Goal: Task Accomplishment & Management: Complete application form

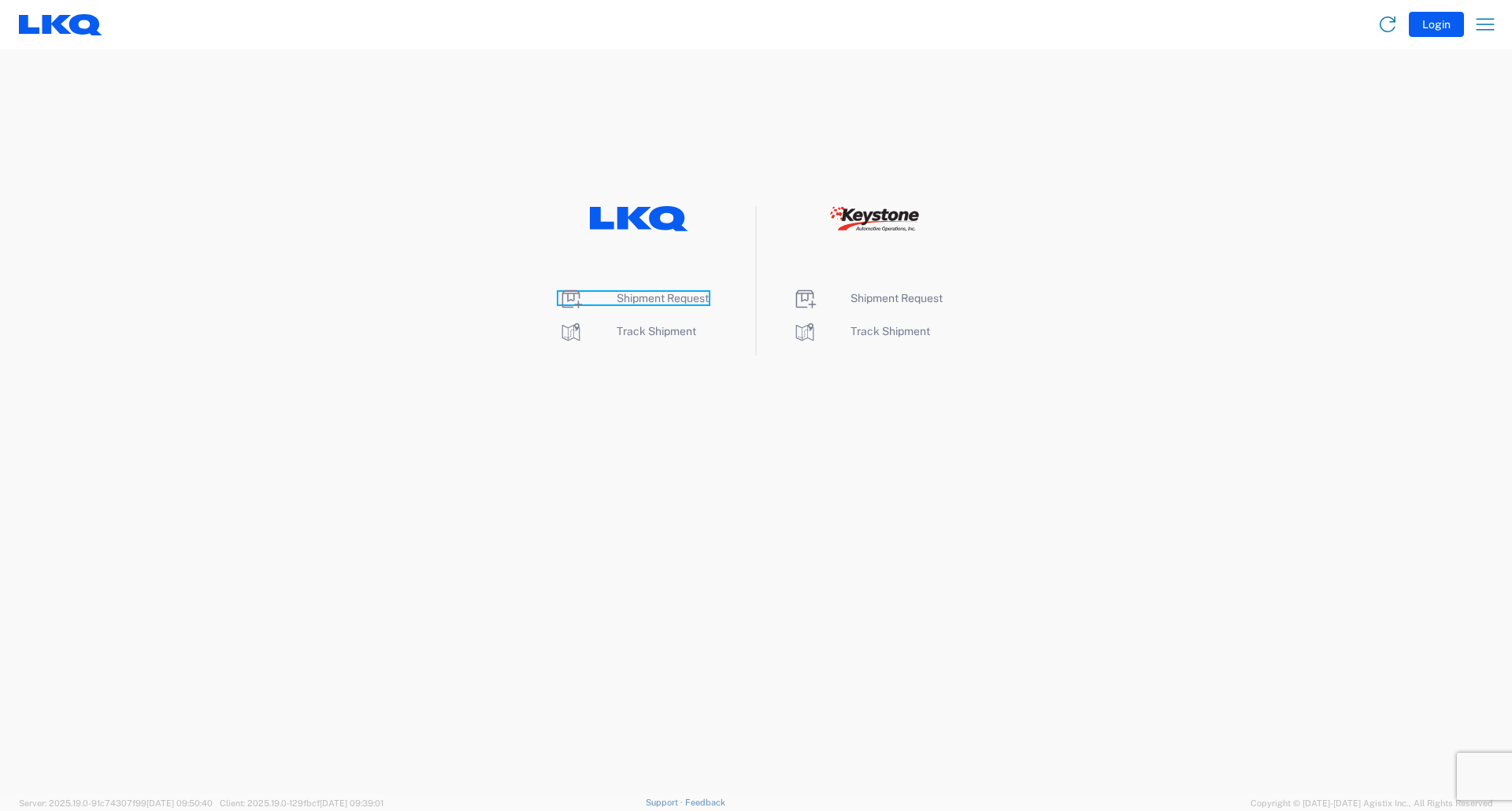
click at [635, 301] on span "Shipment Request" at bounding box center [662, 298] width 92 height 13
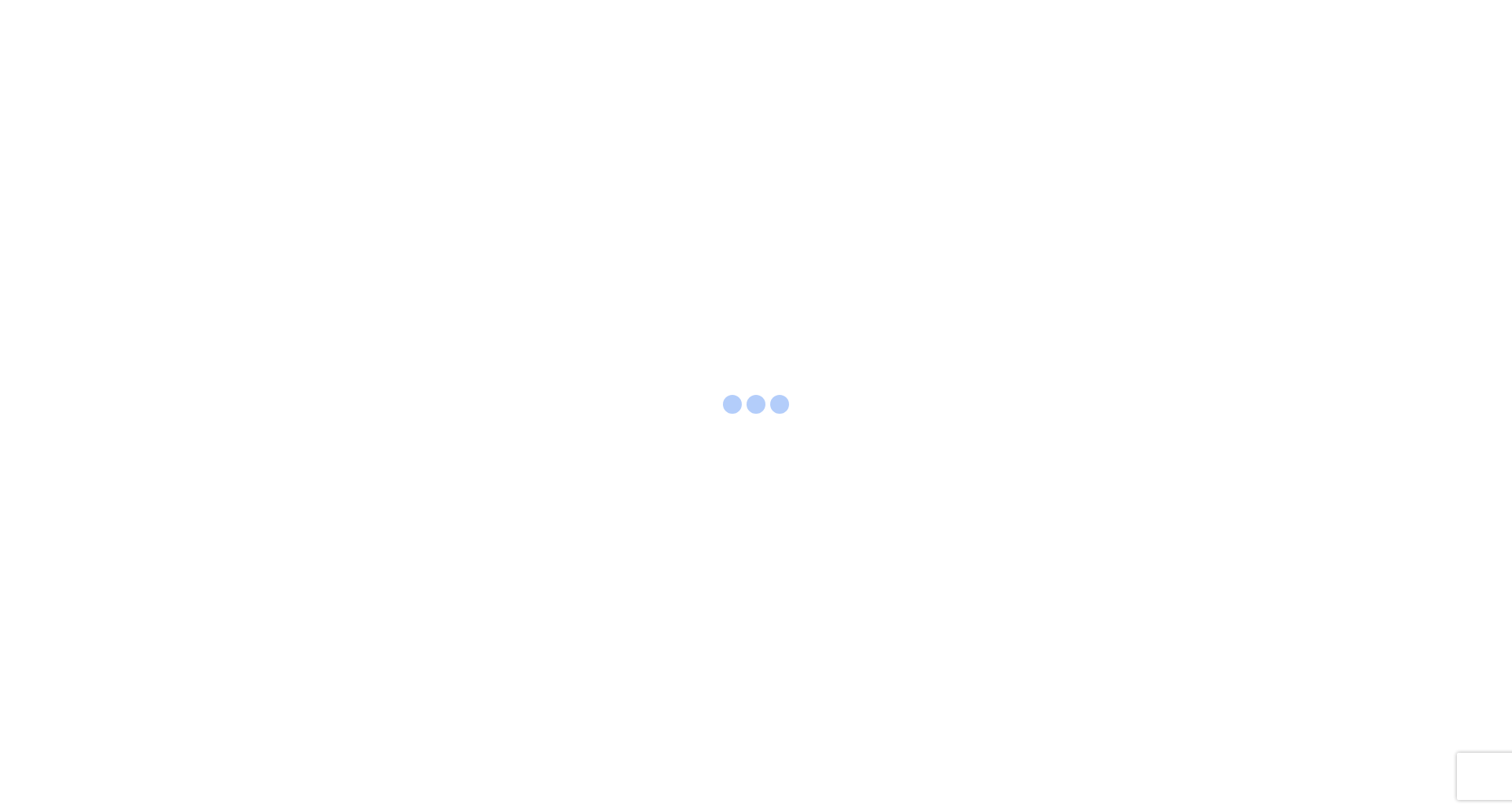
select select "FULL"
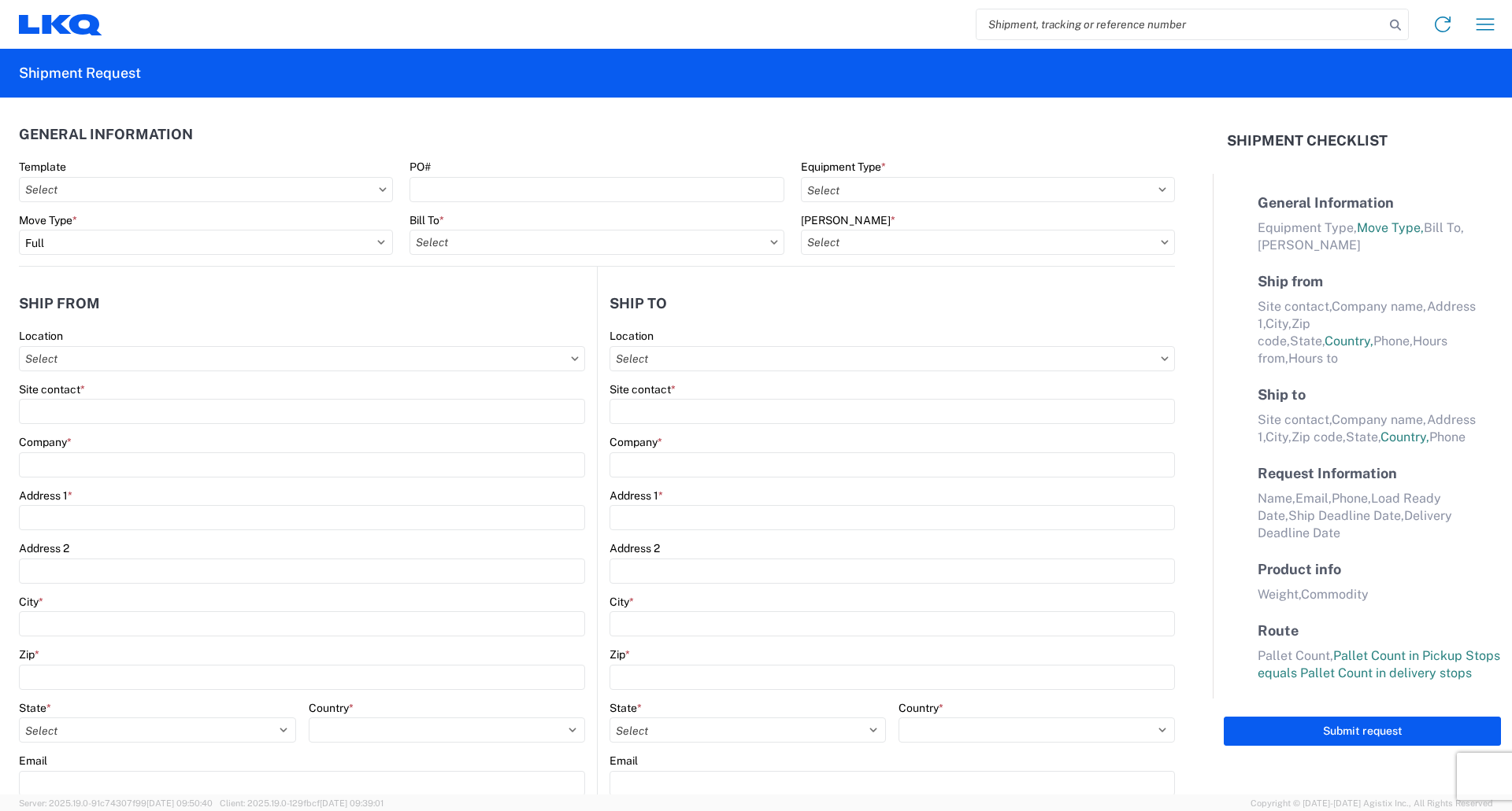
select select "LBS"
click at [991, 23] on input "search" at bounding box center [1180, 24] width 408 height 30
type input "53754167"
click at [1395, 25] on icon at bounding box center [1395, 26] width 22 height 22
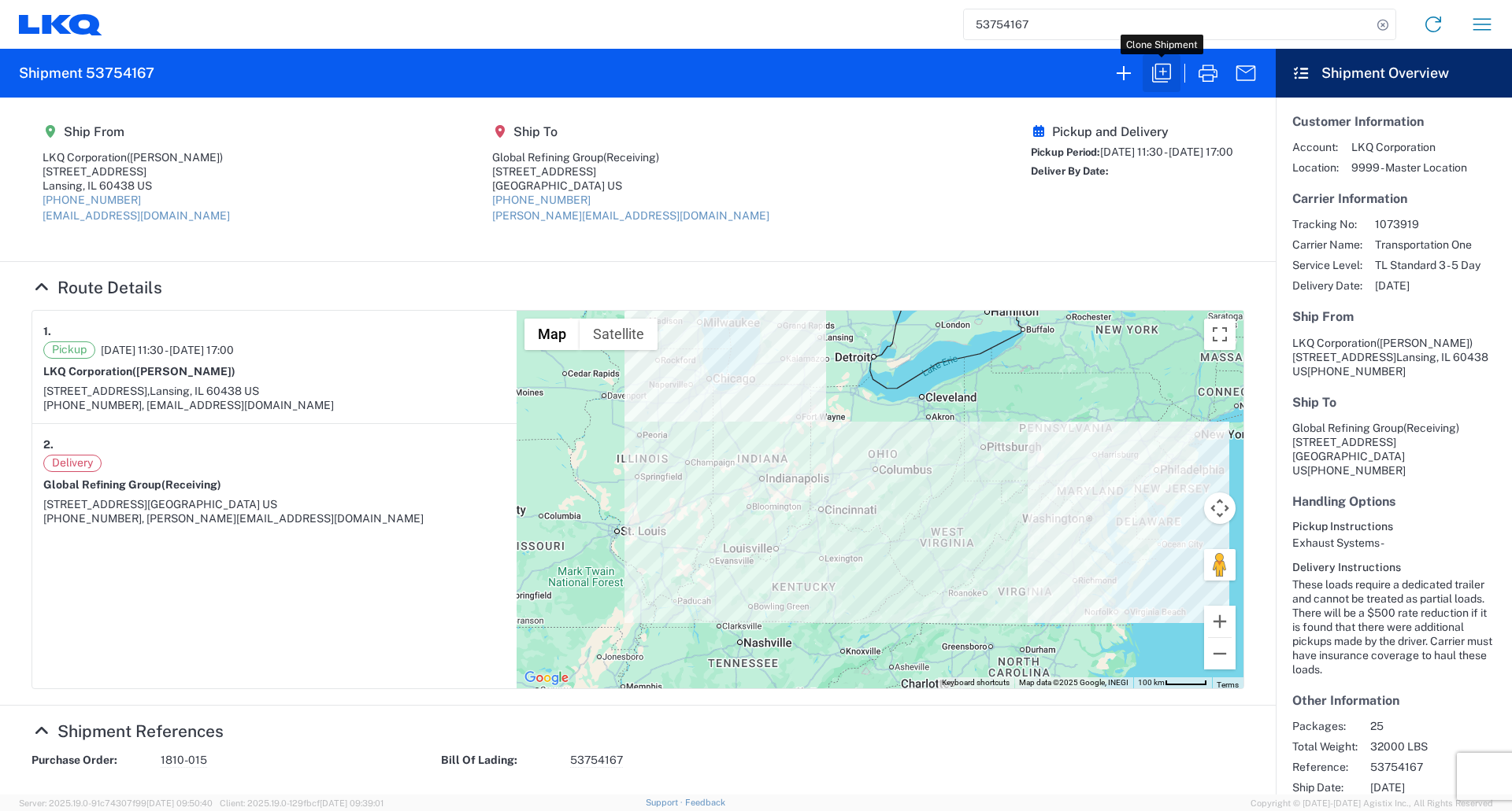
click at [1163, 71] on icon "button" at bounding box center [1161, 73] width 25 height 25
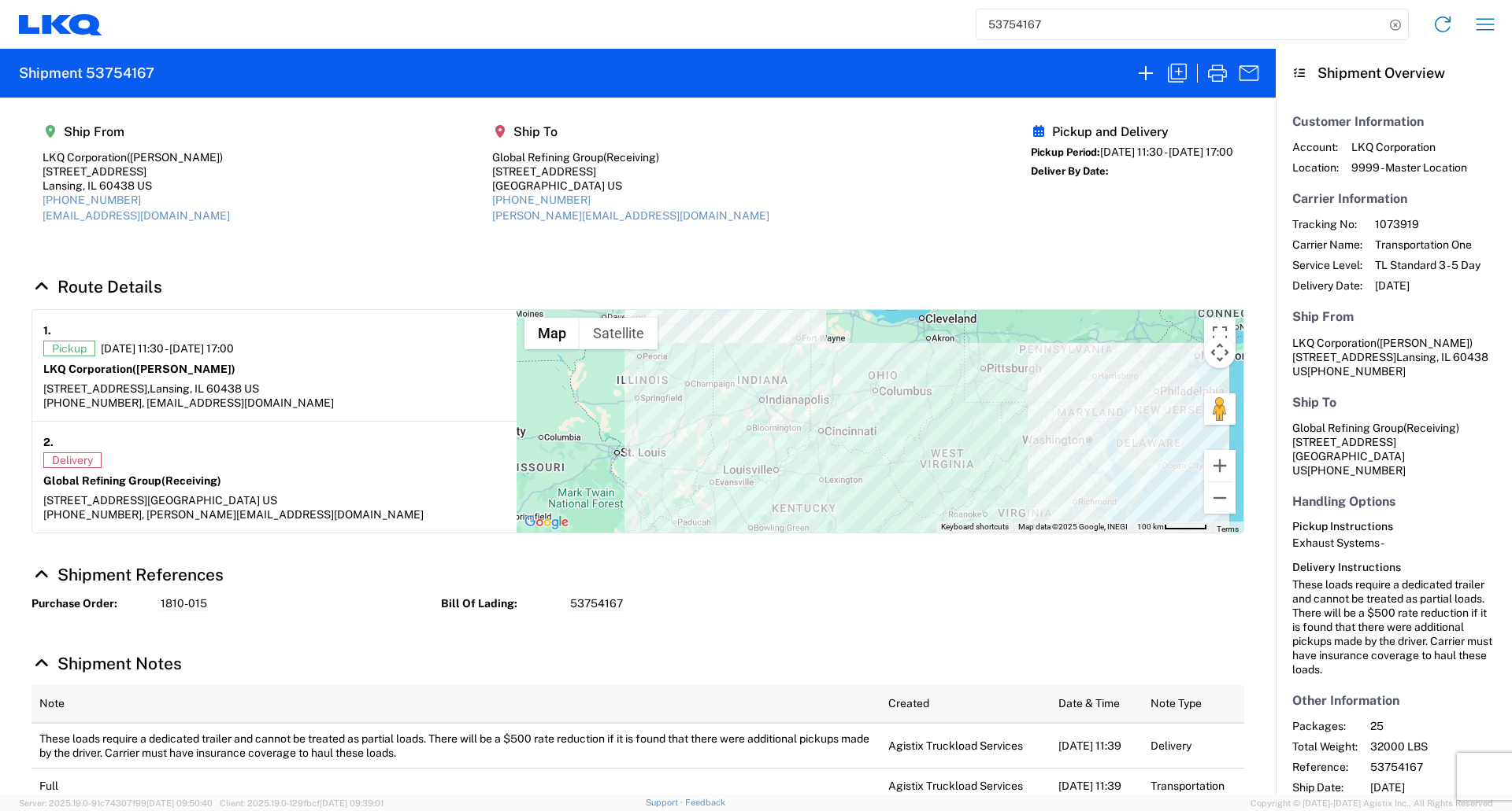
select select "FULL"
select select "US"
select select "LBS"
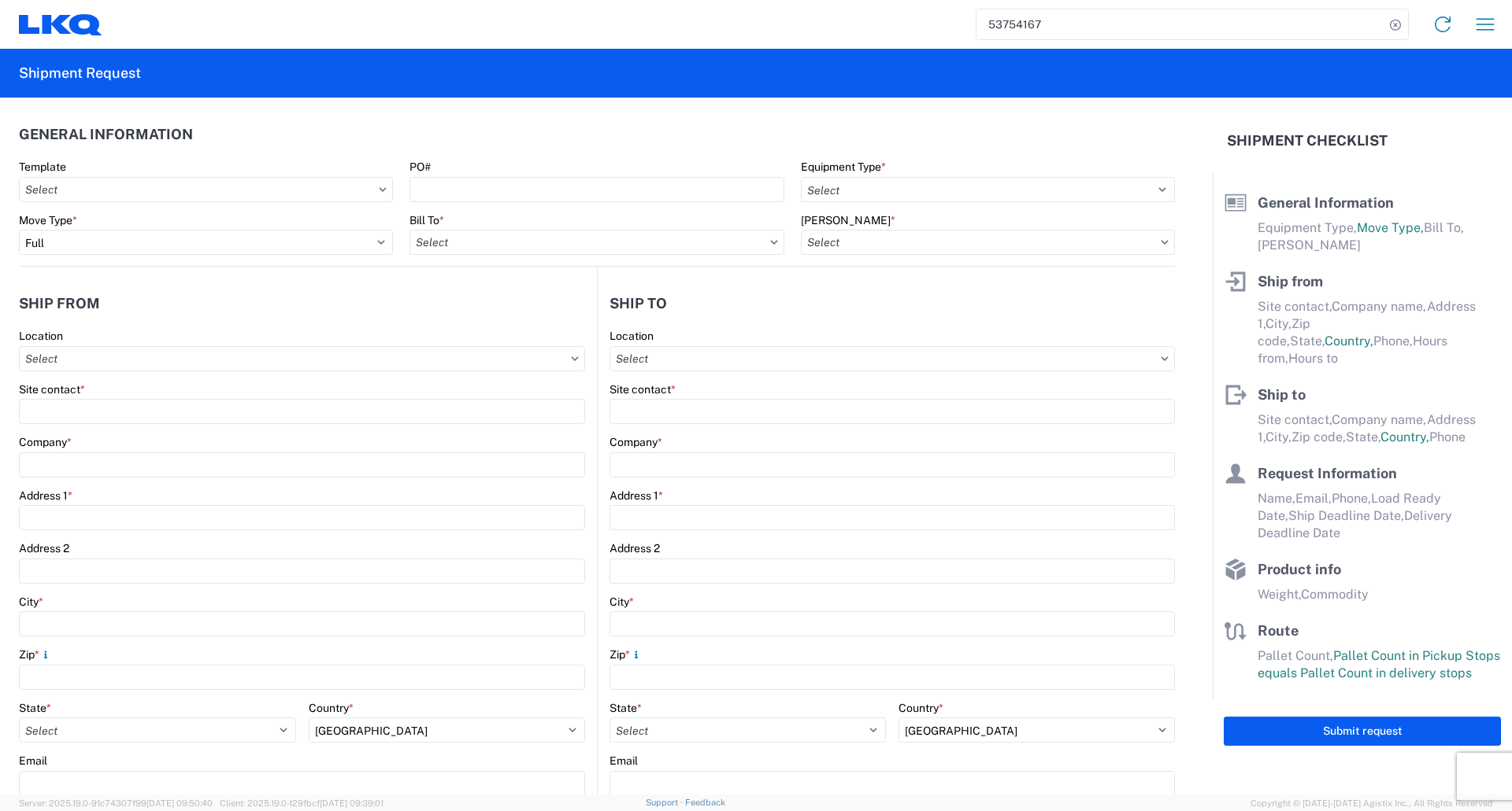
select select "STDV"
type input "[PERSON_NAME]"
type input "LKQ Corporation"
type input "[STREET_ADDRESS]"
type input "Lansing"
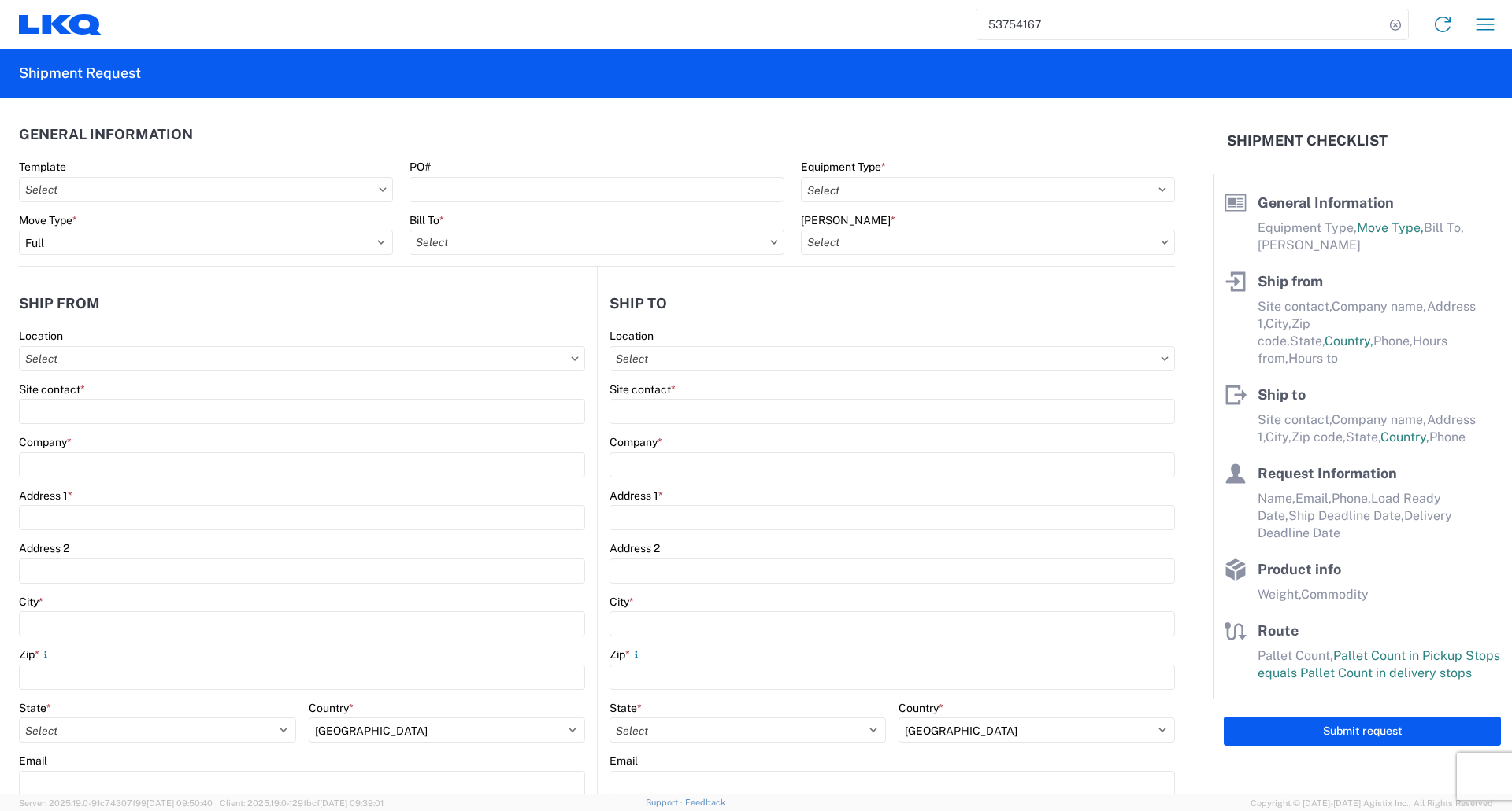
type input "60438"
type input "[EMAIL_ADDRESS][DOMAIN_NAME]"
type input "Receiving"
type input "Global Refining Group"
type input "[STREET_ADDRESS]"
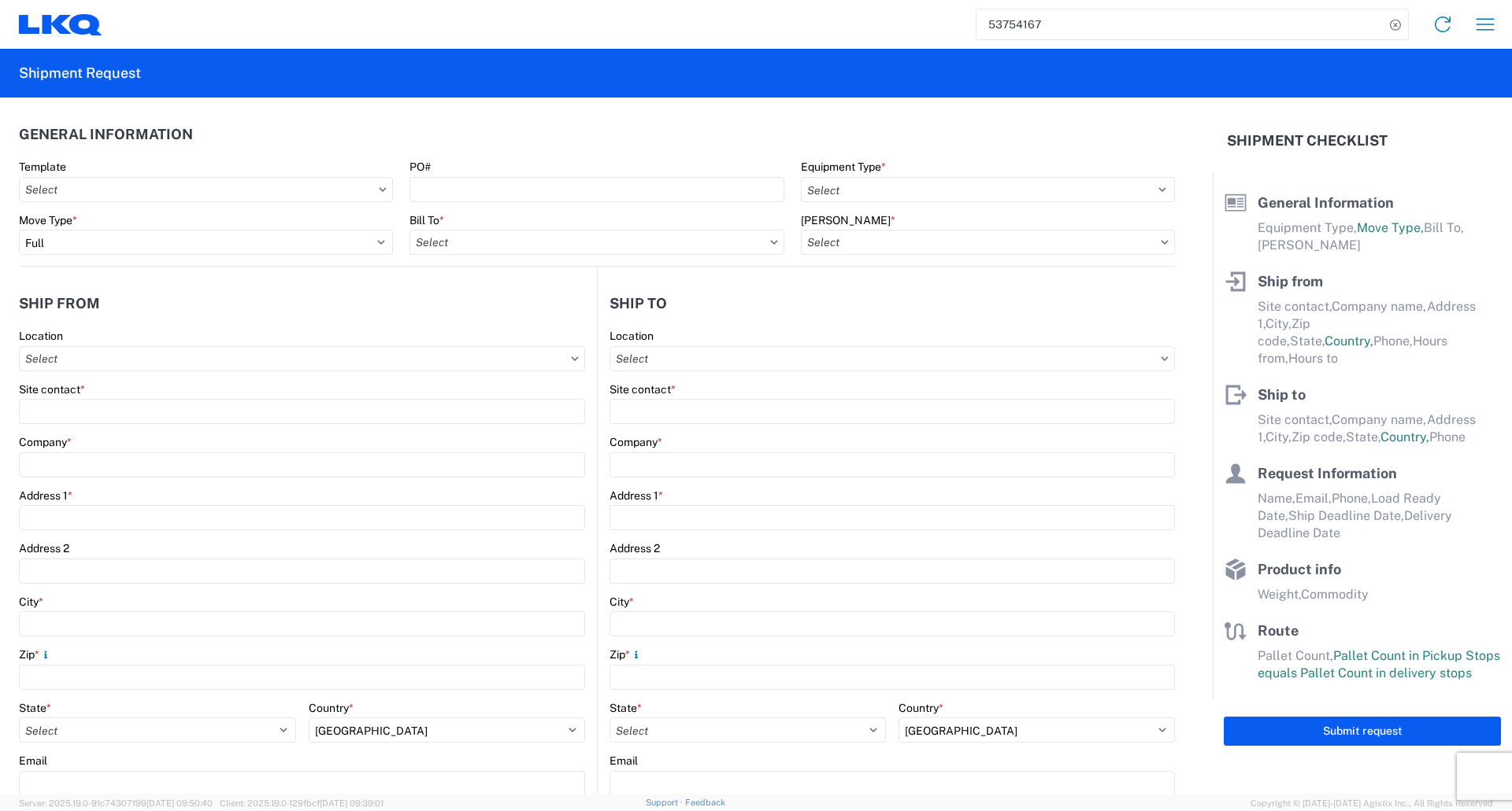
type input "[GEOGRAPHIC_DATA]"
type input "23944"
type input "[PERSON_NAME][EMAIL_ADDRESS][DOMAIN_NAME]"
type input "[PERSON_NAME]"
type input "[EMAIL_ADDRESS][DOMAIN_NAME], [EMAIL_ADDRESS][DOMAIN_NAME]"
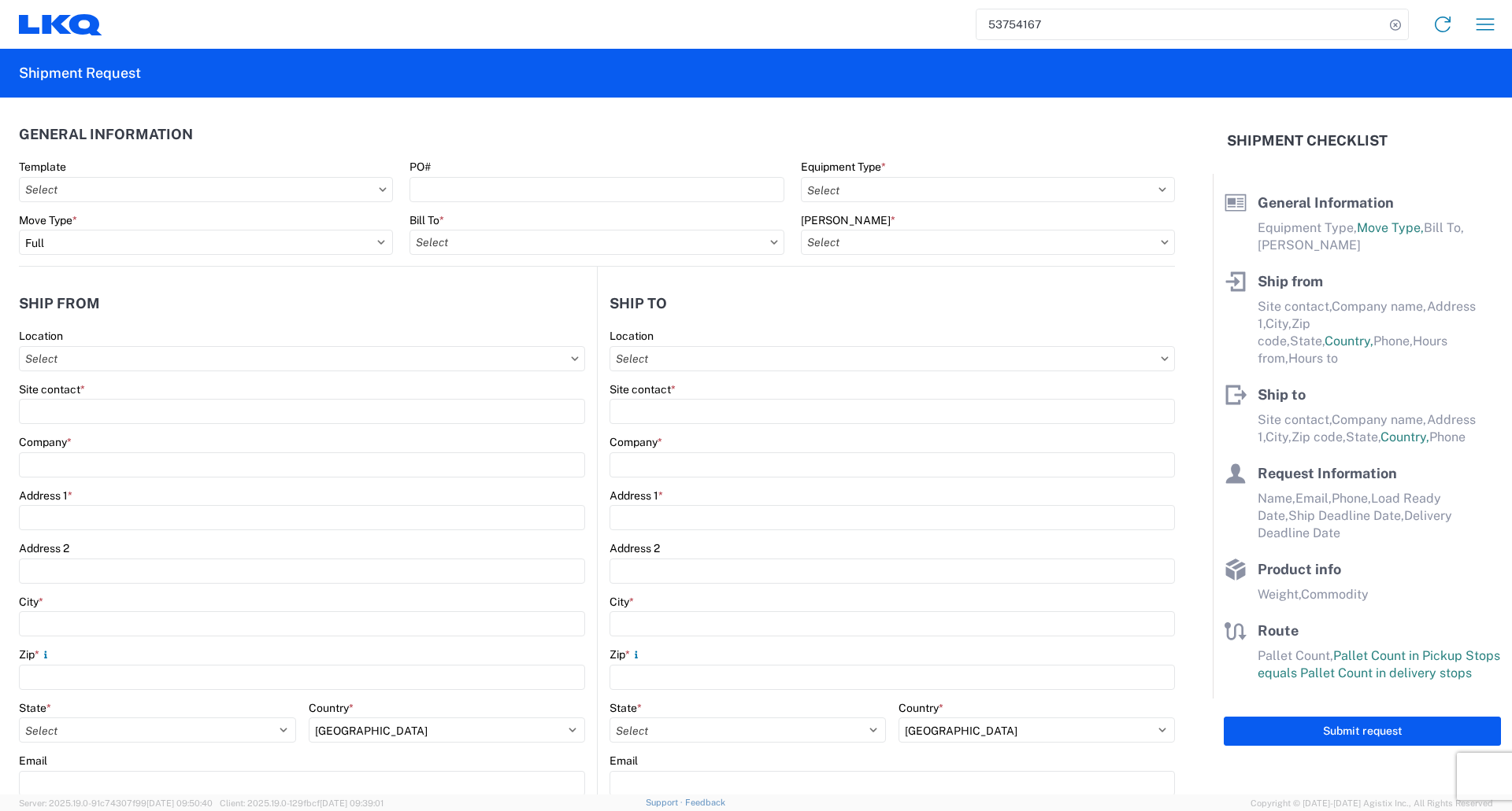
type input "[PHONE_NUMBER]"
type input "[DATE]"
type textarea "These loads require a dedicated trailer and cannot be treated as partial loads.…"
type input "32000"
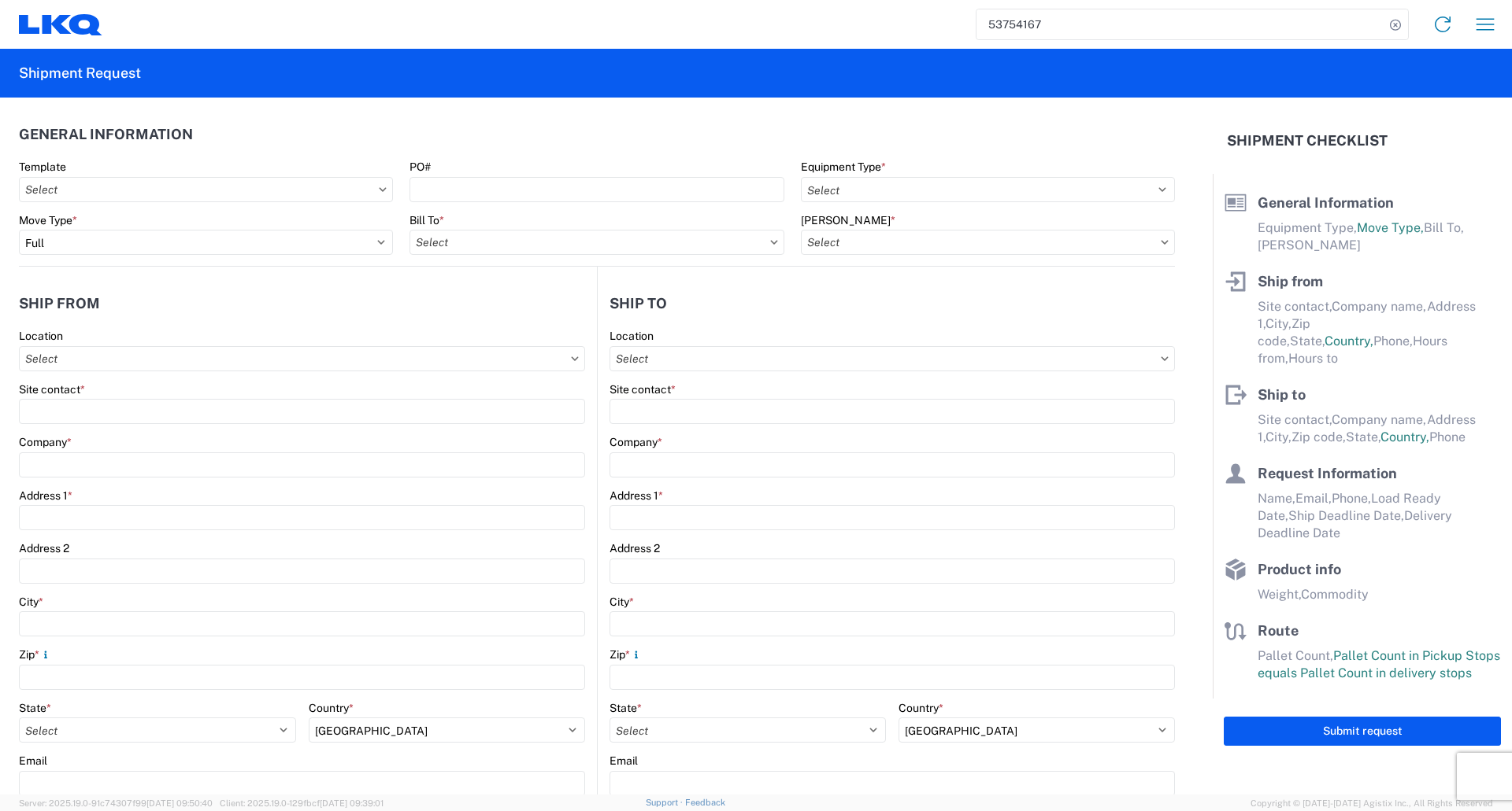
type input "Exhaust Systems"
type input "25"
type input "1"
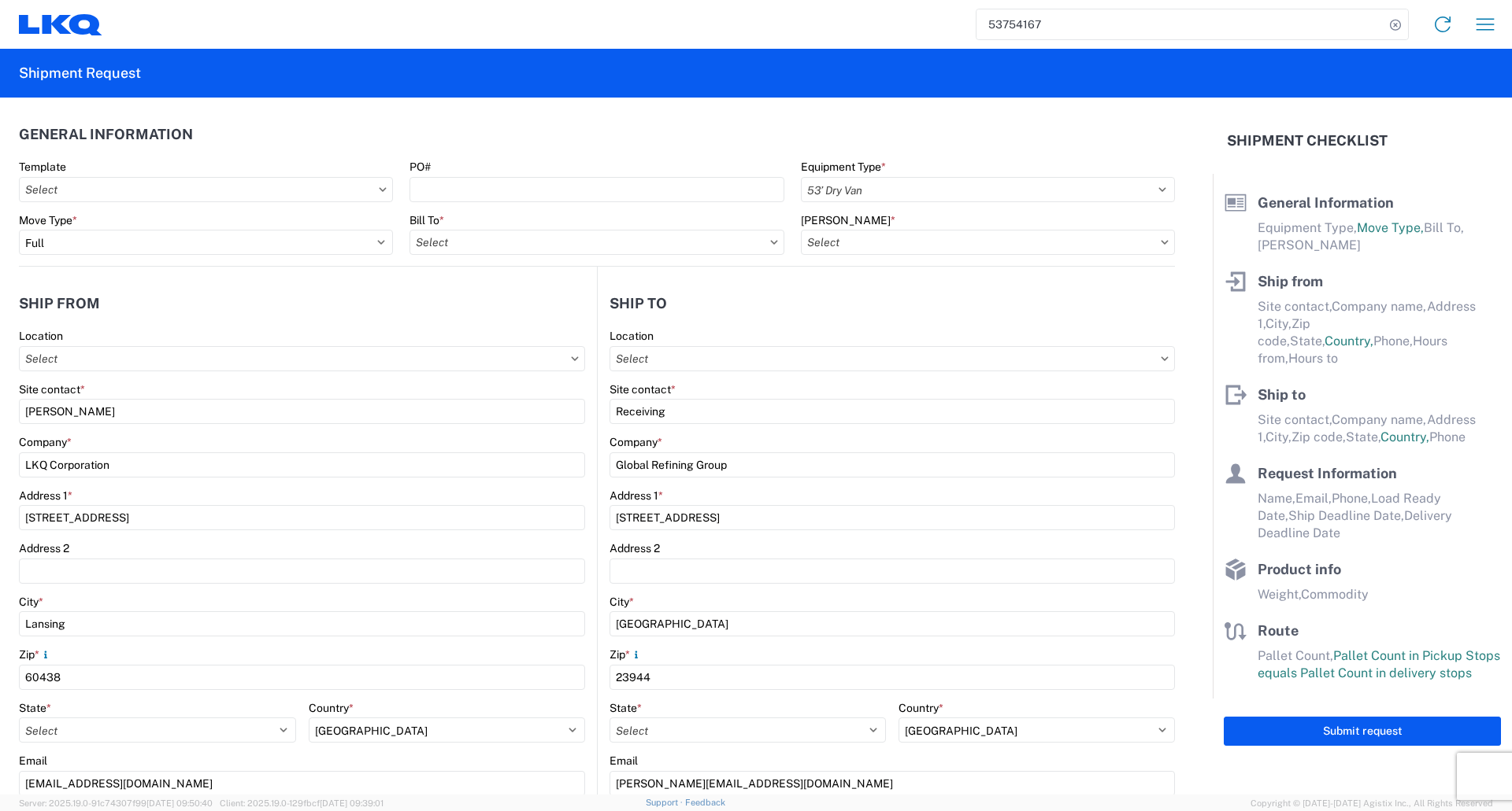
select select "US"
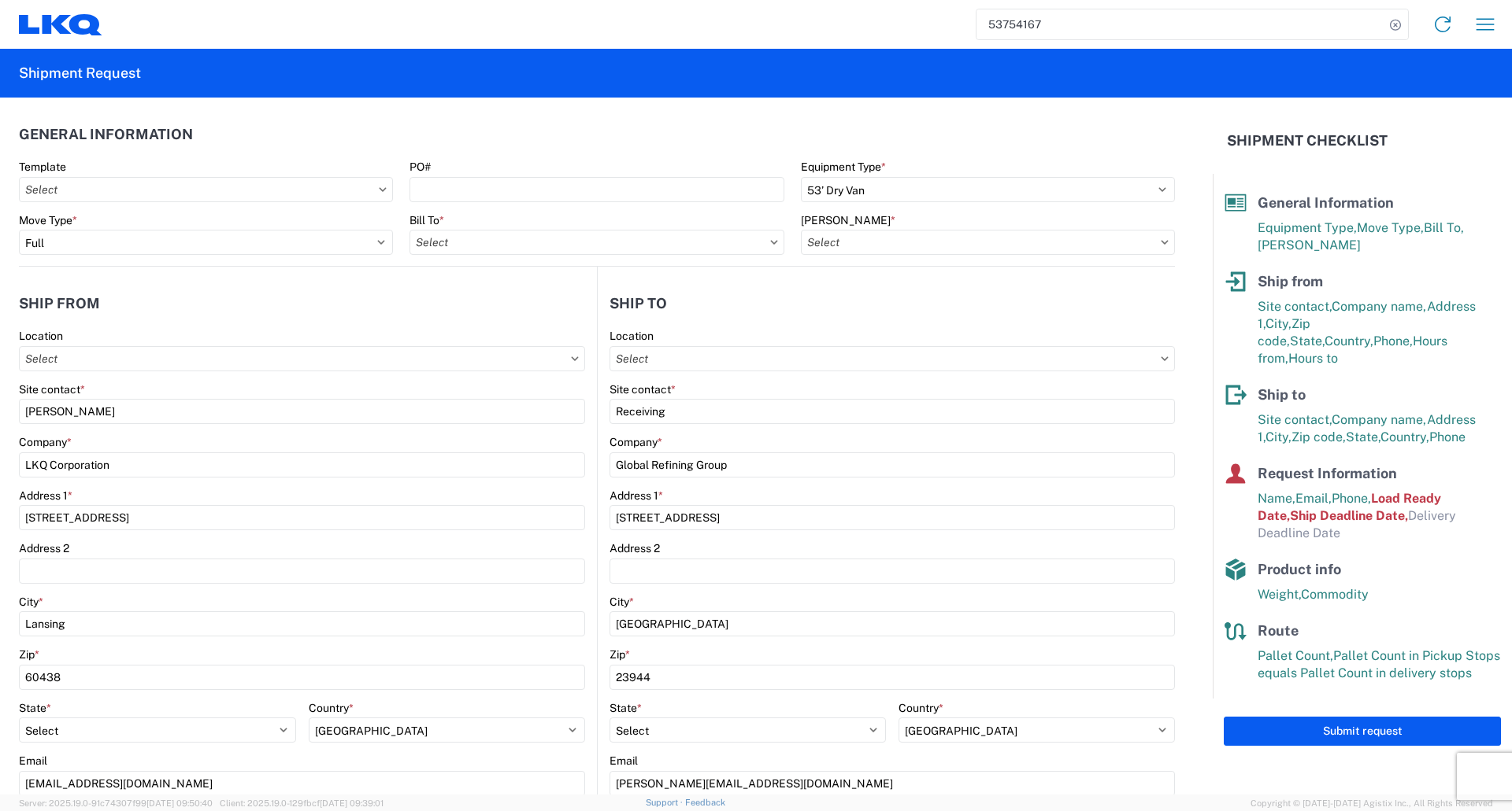
type input "1810 - LKQ Heavy Duty Truck Core"
type input "1481 - Precious Metals - Master Mining"
type input "1481-6300-66000-0000 - 1481 Freight Out"
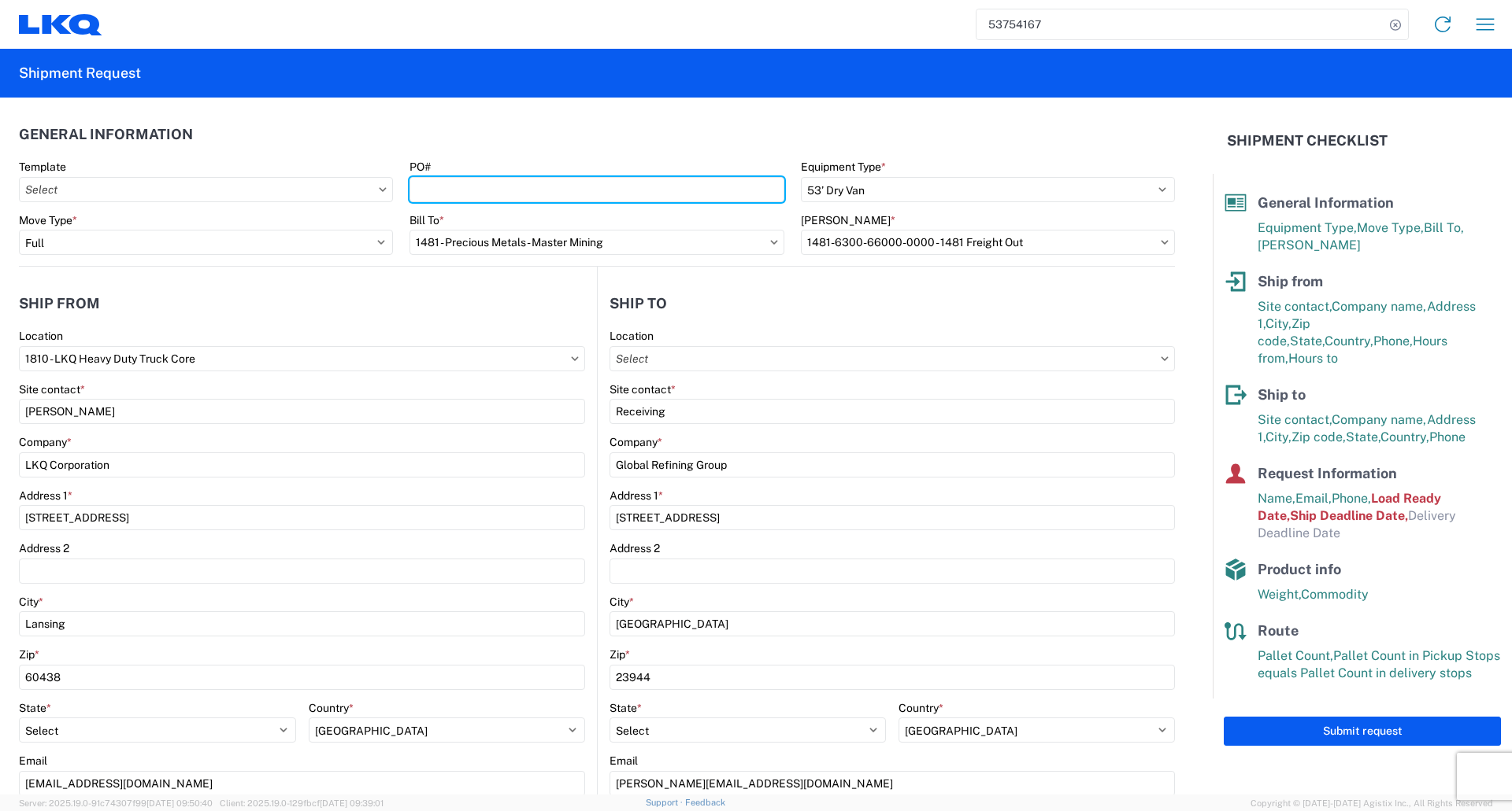
drag, startPoint x: 416, startPoint y: 192, endPoint x: 418, endPoint y: 210, distance: 18.1
click at [418, 210] on agx-form-control-wrapper-v2 "PO#" at bounding box center [597, 186] width 391 height 53
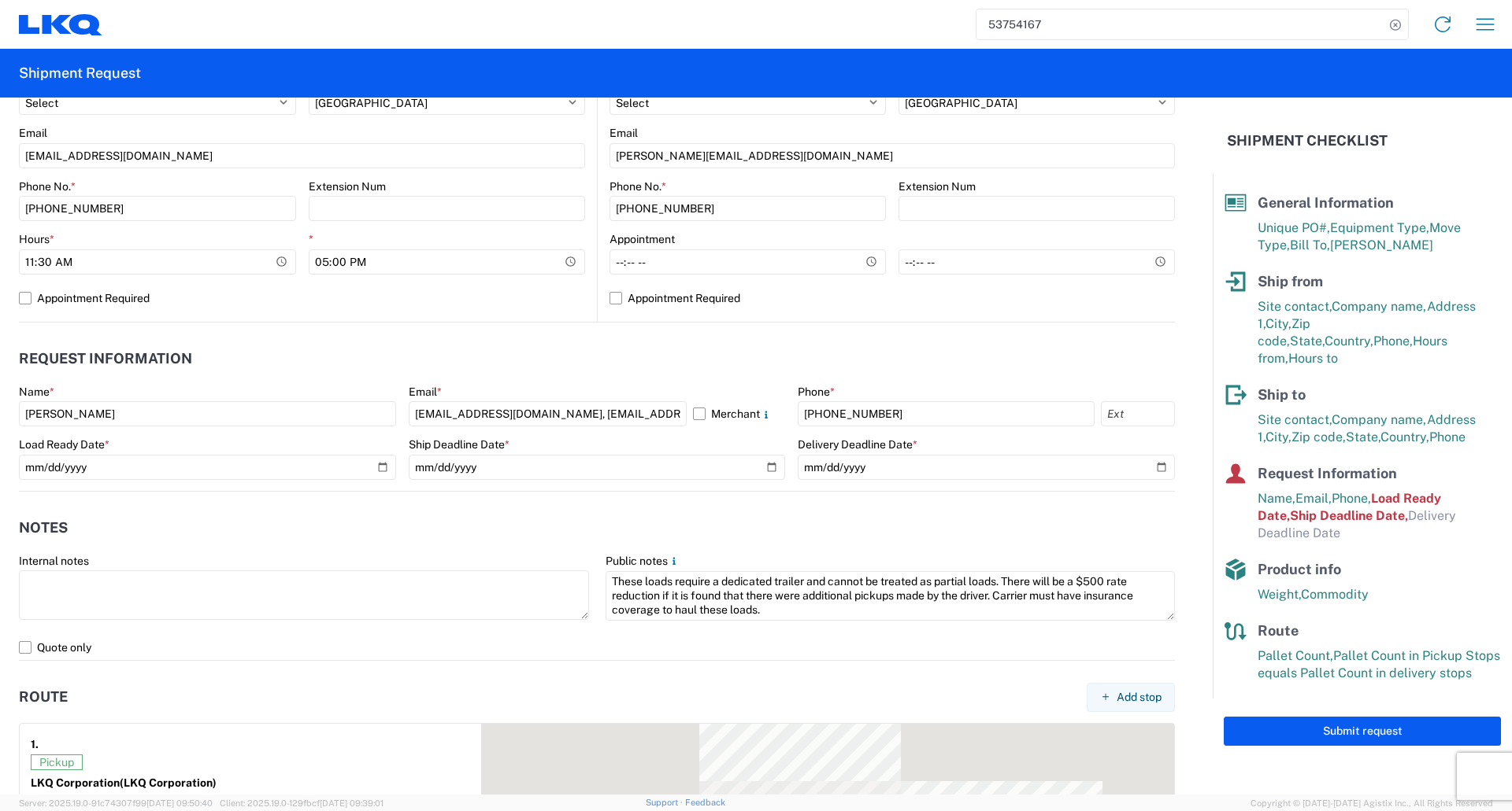
scroll to position [630, 0]
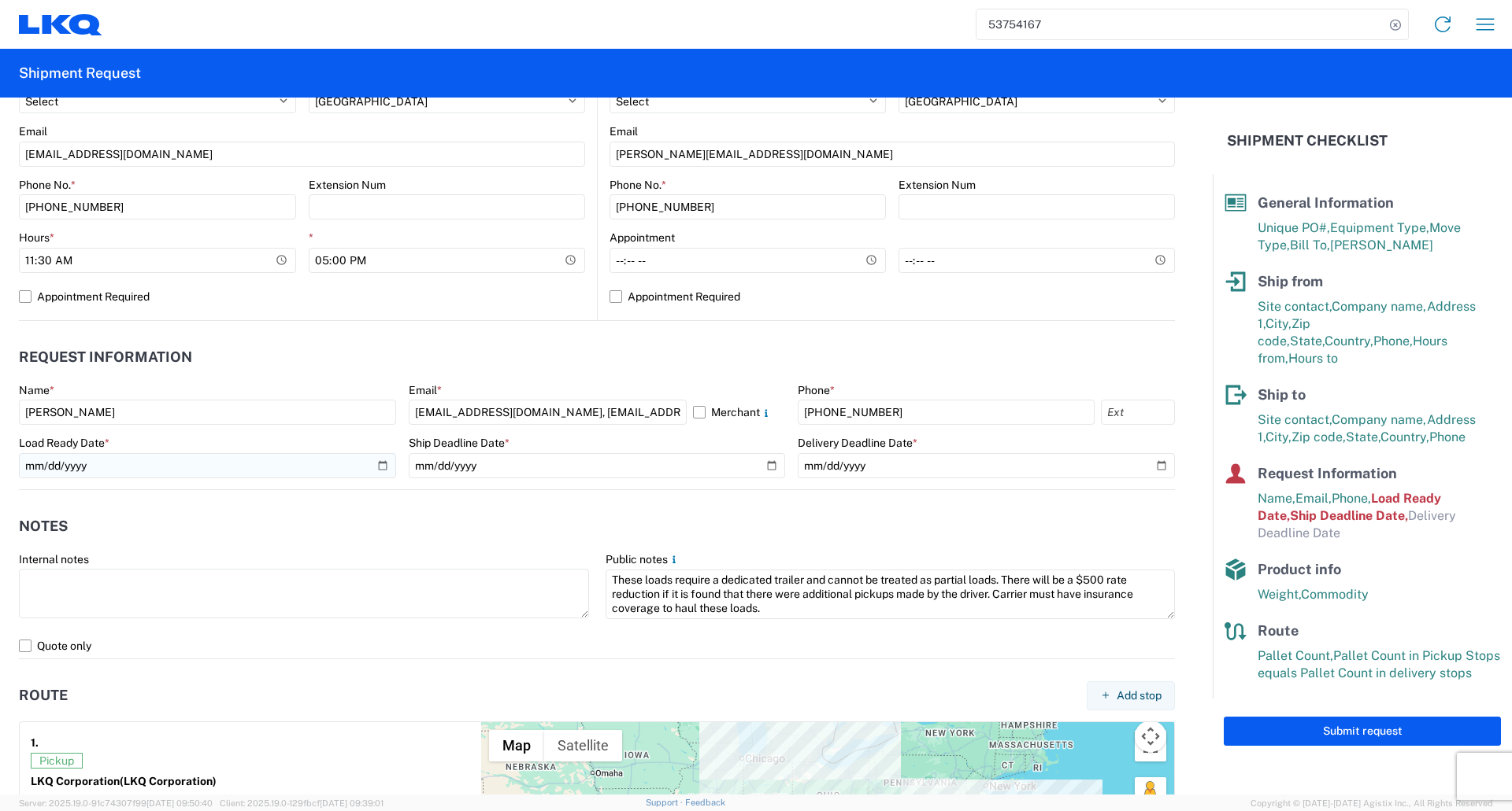
type input "1810-018"
click at [374, 469] on input "[DATE]" at bounding box center [207, 465] width 377 height 25
type input "[DATE]"
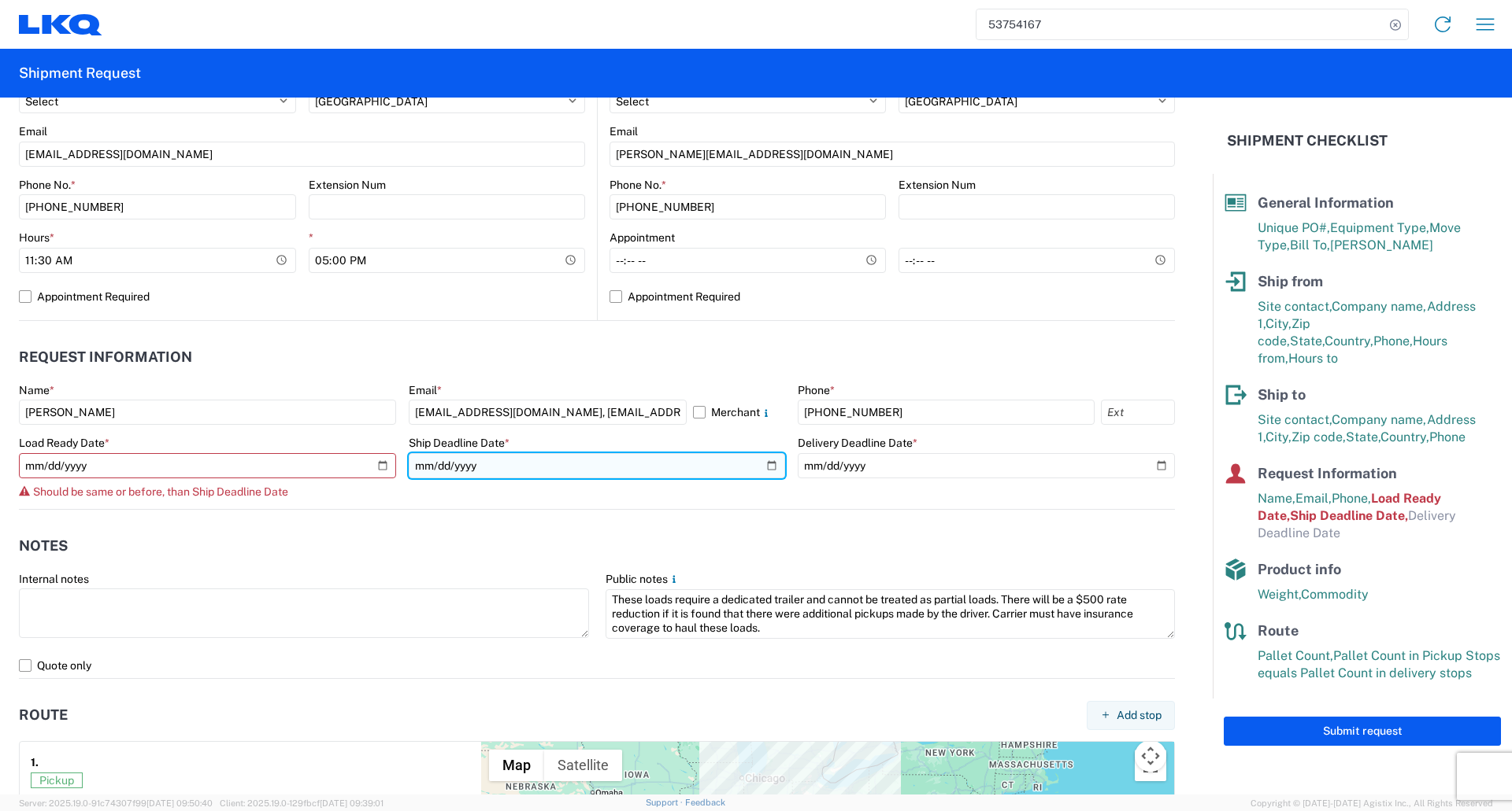
click at [764, 467] on input "[DATE]" at bounding box center [597, 465] width 377 height 25
type input "[DATE]"
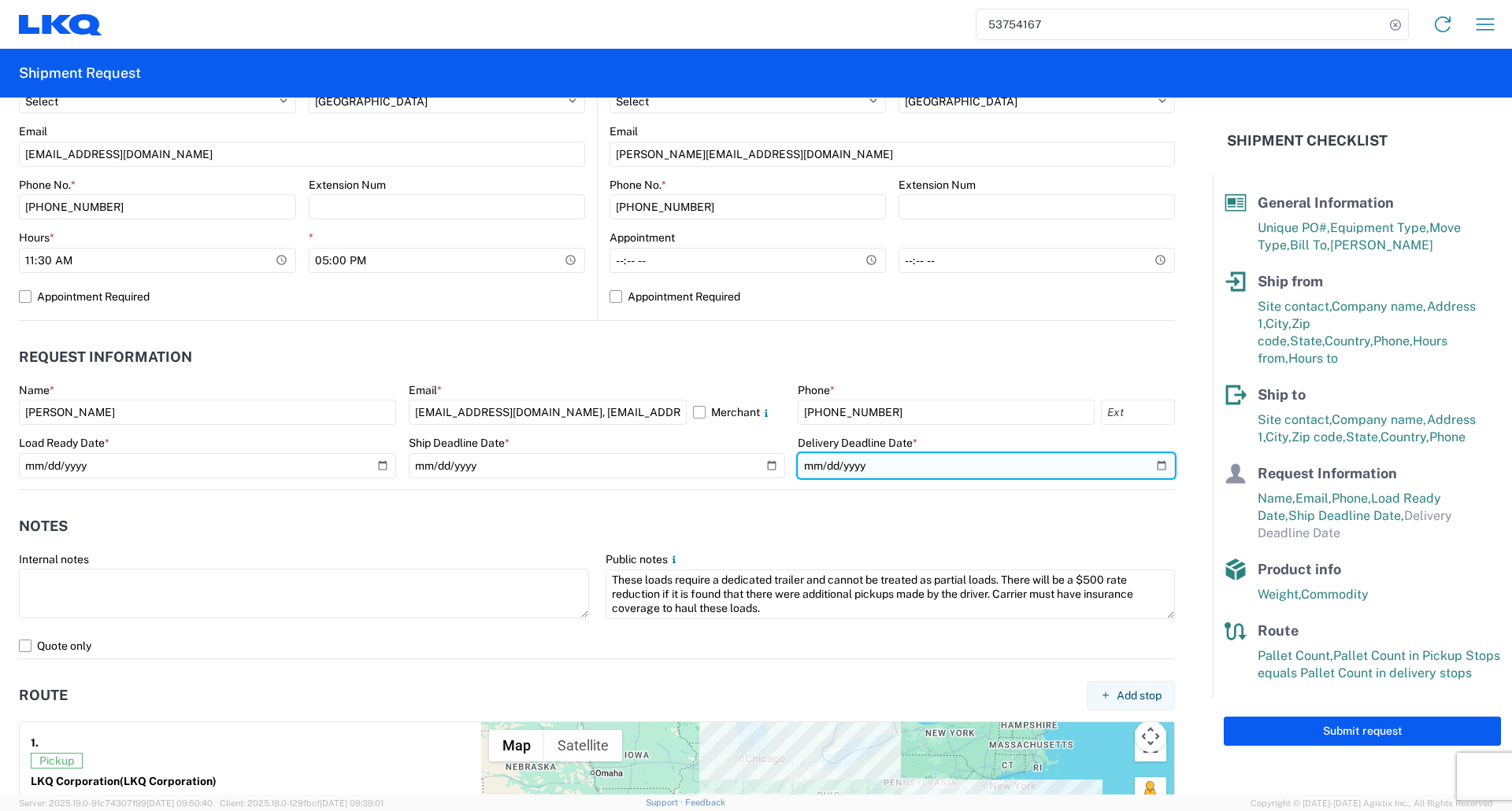
click at [1151, 469] on input "date" at bounding box center [986, 465] width 377 height 25
type input "[DATE]"
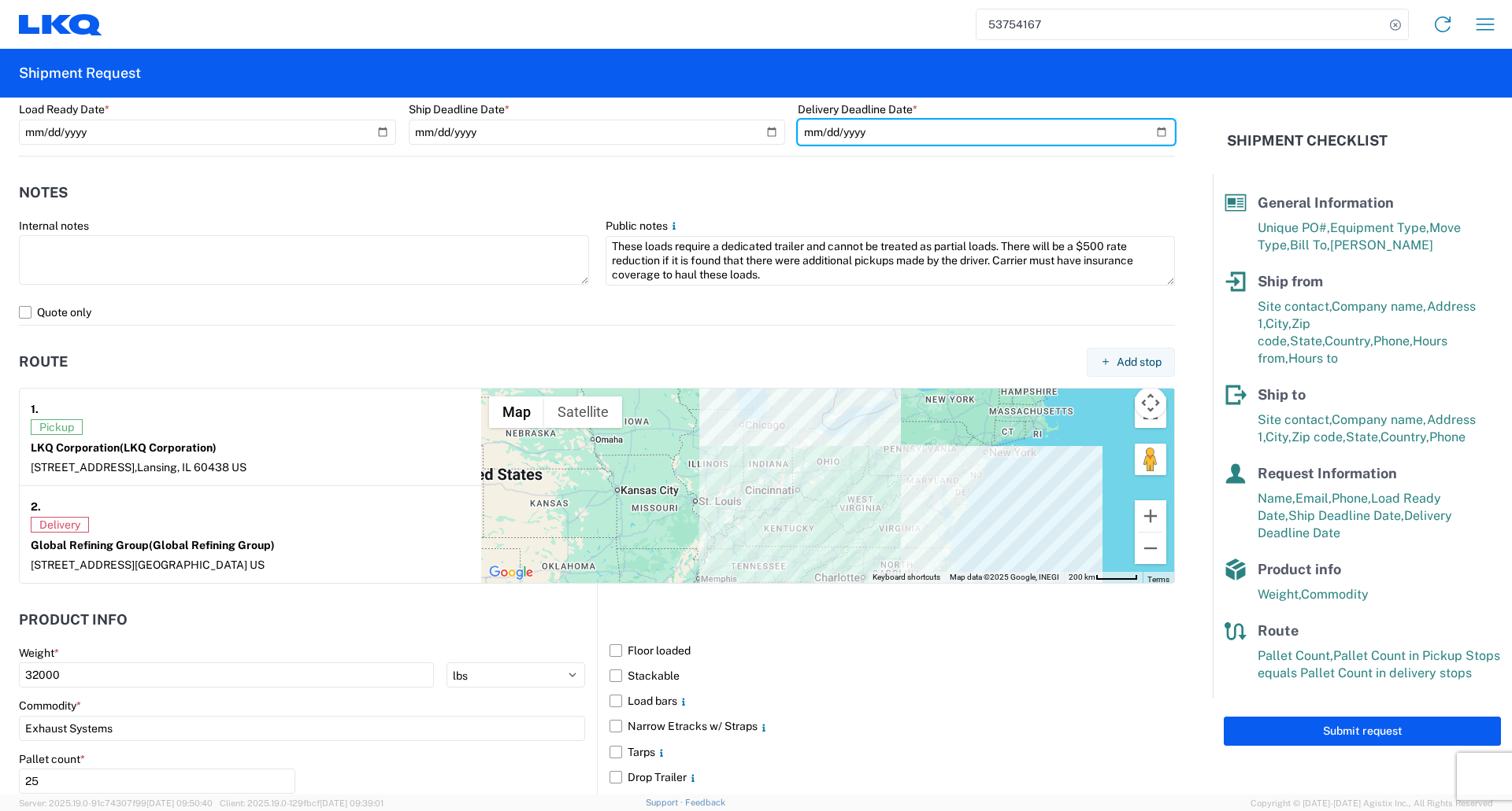
scroll to position [1102, 0]
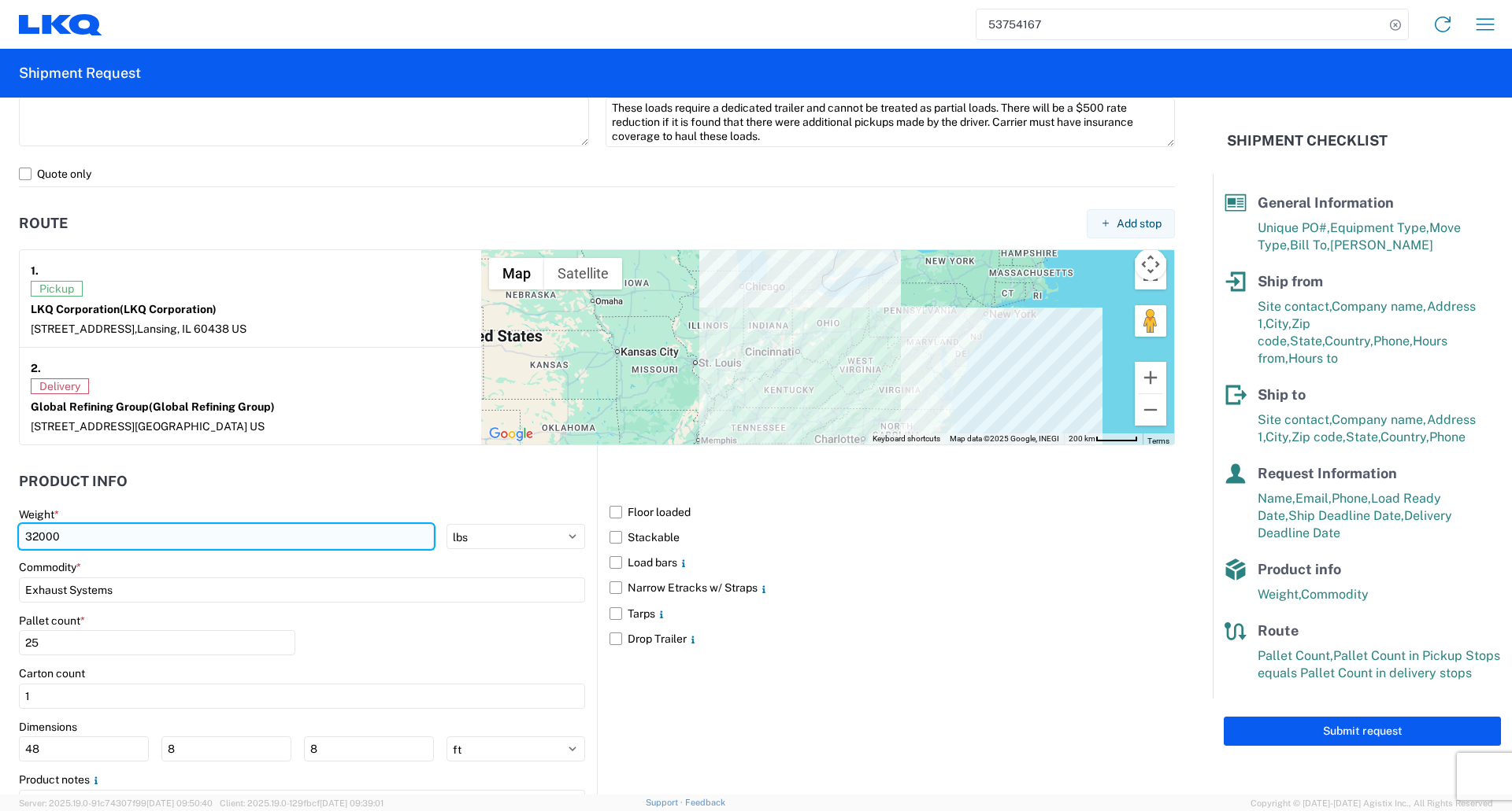
click at [39, 538] on input "32000" at bounding box center [226, 536] width 415 height 25
type input "30000"
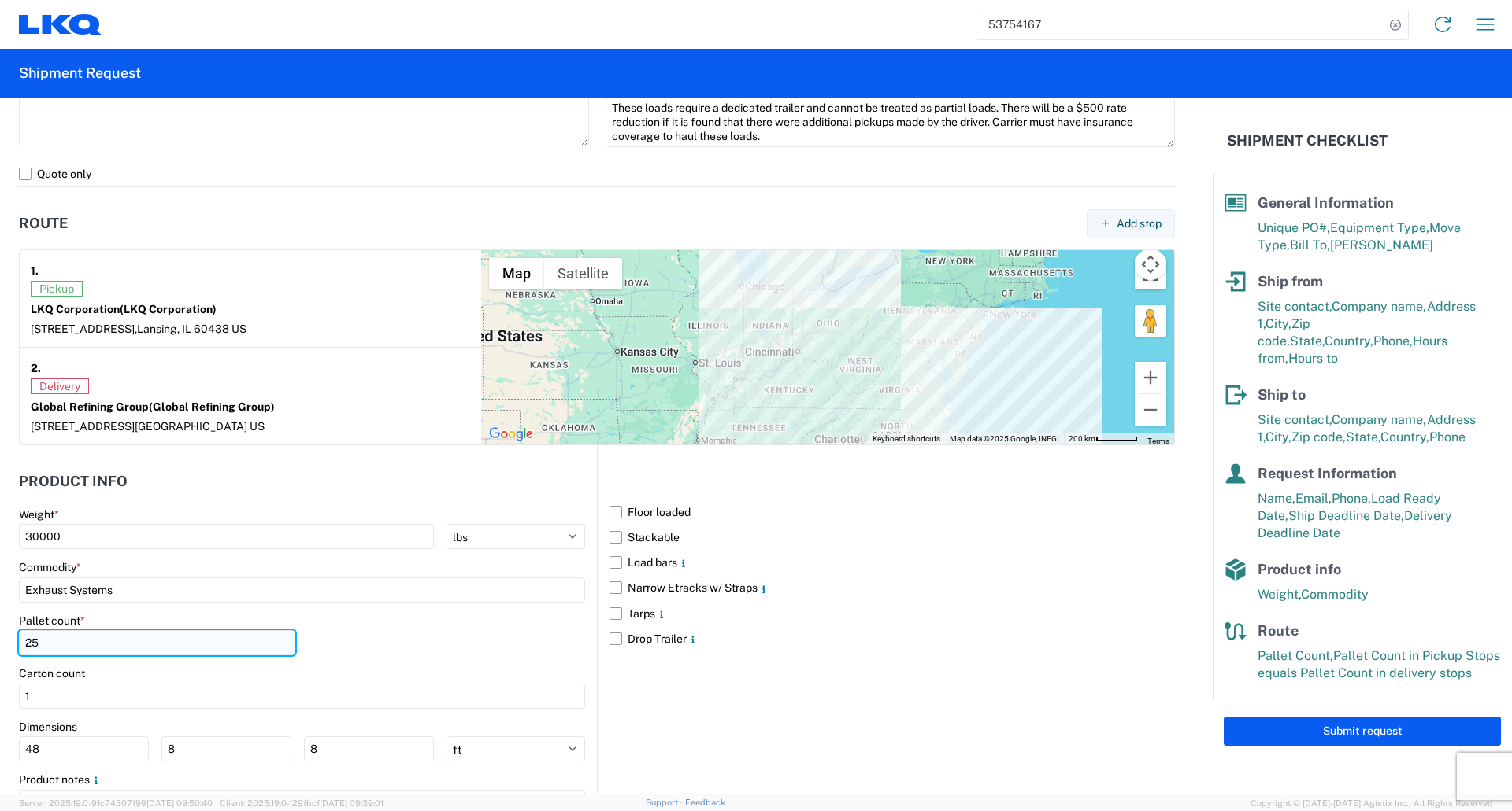
click at [36, 642] on input "25" at bounding box center [157, 642] width 276 height 25
type input "2"
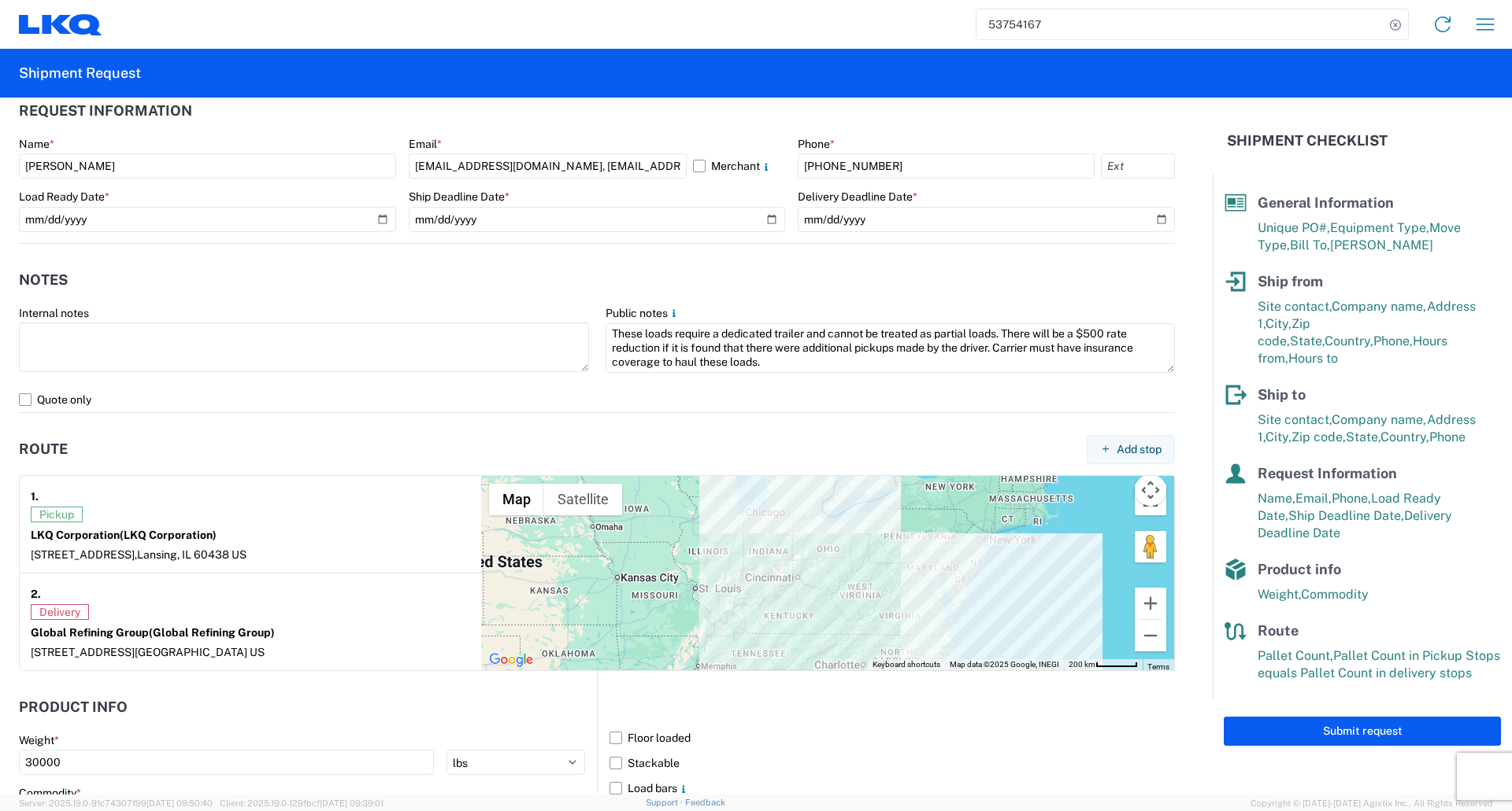
scroll to position [875, 0]
type input "30"
click at [1343, 717] on button "Submit request" at bounding box center [1362, 731] width 277 height 29
